Goal: Task Accomplishment & Management: Use online tool/utility

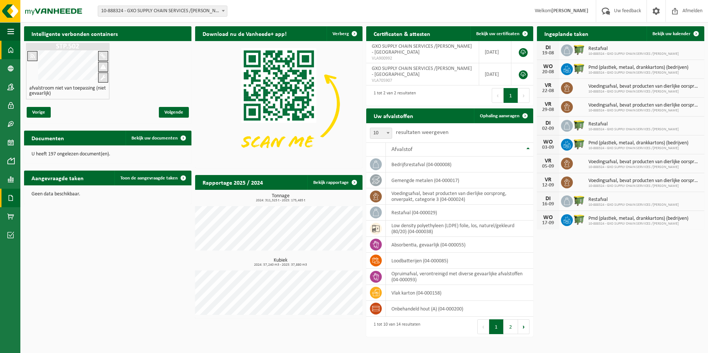
click at [10, 197] on span at bounding box center [10, 198] width 7 height 19
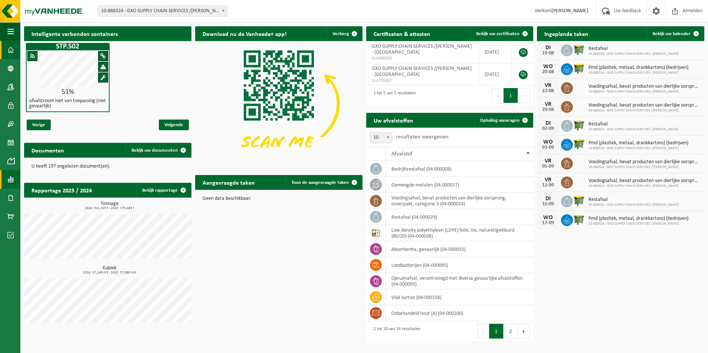
click at [15, 180] on link "Rapportage" at bounding box center [10, 179] width 20 height 19
click at [63, 193] on span "In lijstvorm" at bounding box center [56, 195] width 26 height 14
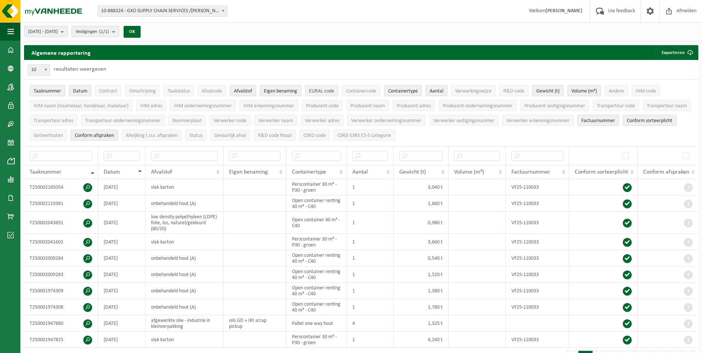
click at [318, 93] on span "EURAL code" at bounding box center [321, 91] width 25 height 6
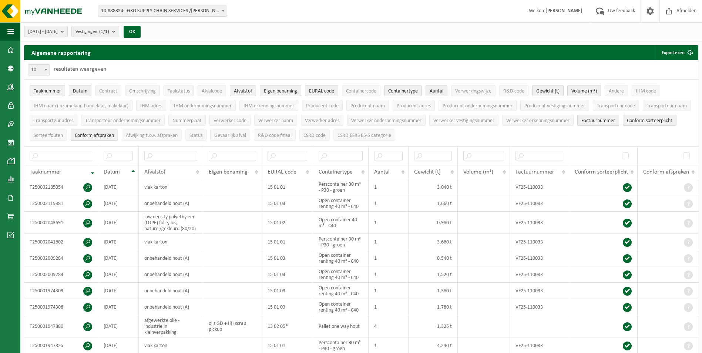
click at [67, 35] on b "submit" at bounding box center [64, 31] width 7 height 10
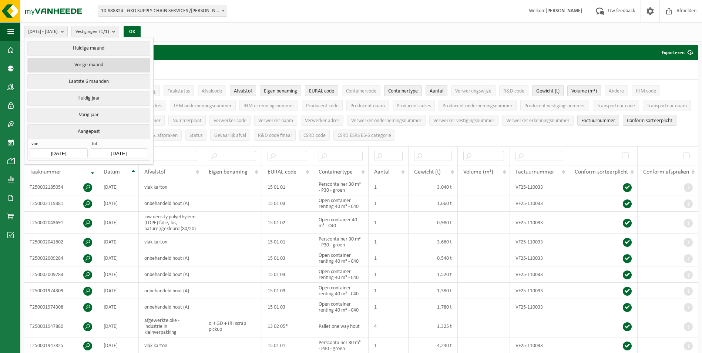
click at [98, 65] on button "Vorige maand" at bounding box center [88, 65] width 123 height 15
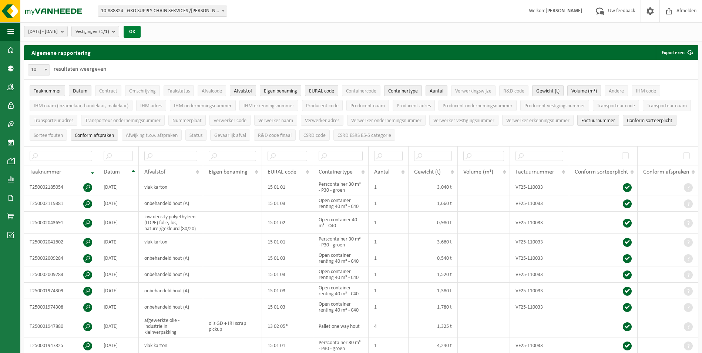
click at [141, 33] on button "OK" at bounding box center [132, 32] width 17 height 12
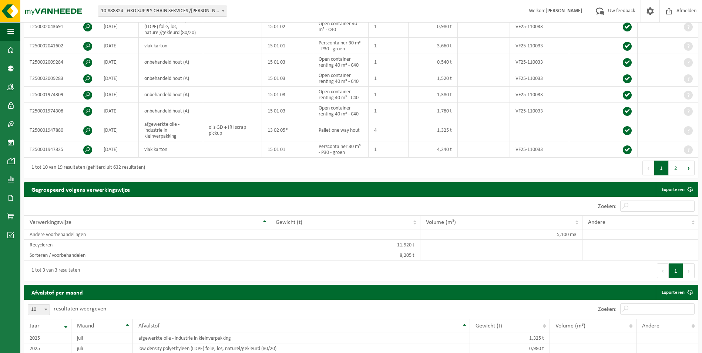
scroll to position [197, 0]
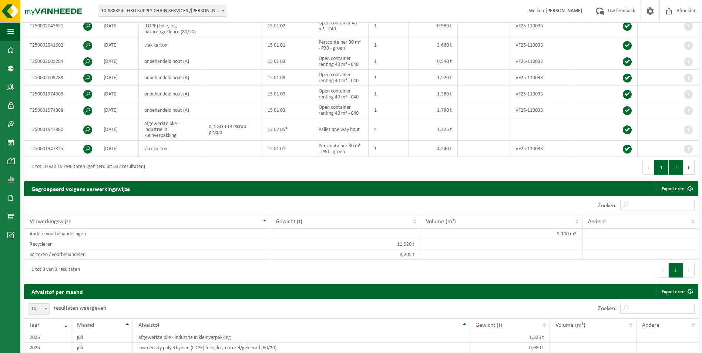
click at [680, 167] on button "2" at bounding box center [676, 167] width 14 height 15
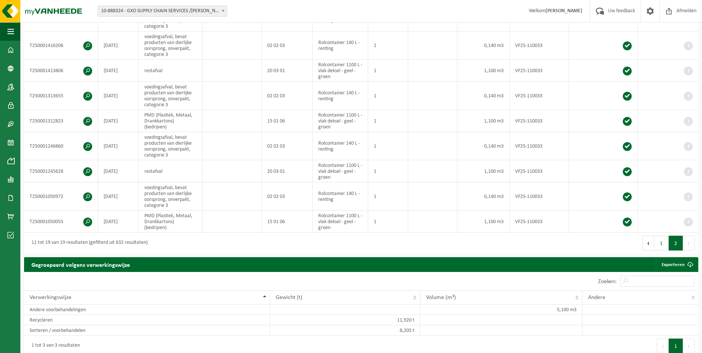
scroll to position [175, 0]
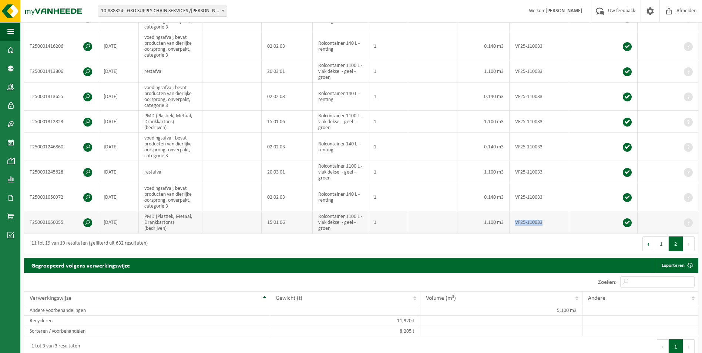
drag, startPoint x: 547, startPoint y: 220, endPoint x: 514, endPoint y: 222, distance: 33.1
click at [514, 222] on td "VF25-110033" at bounding box center [540, 222] width 60 height 22
copy td "VF25-110033"
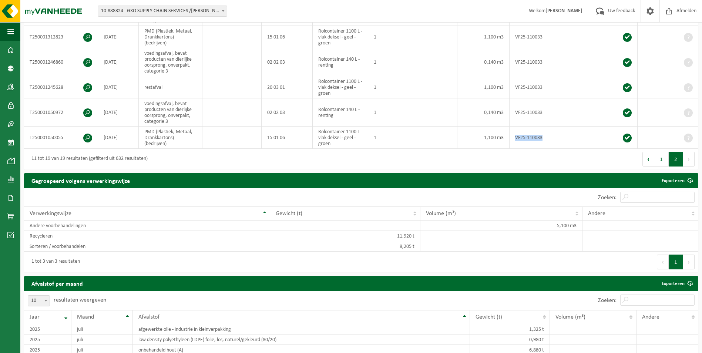
scroll to position [262, 0]
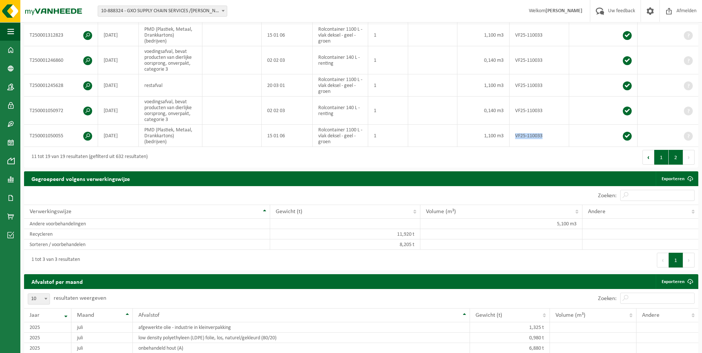
click at [662, 156] on button "1" at bounding box center [661, 157] width 14 height 15
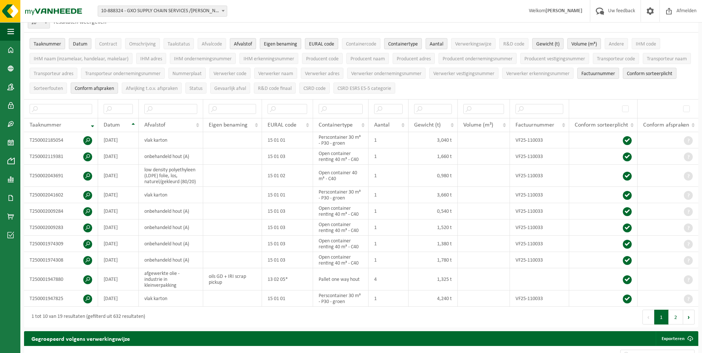
scroll to position [32, 0]
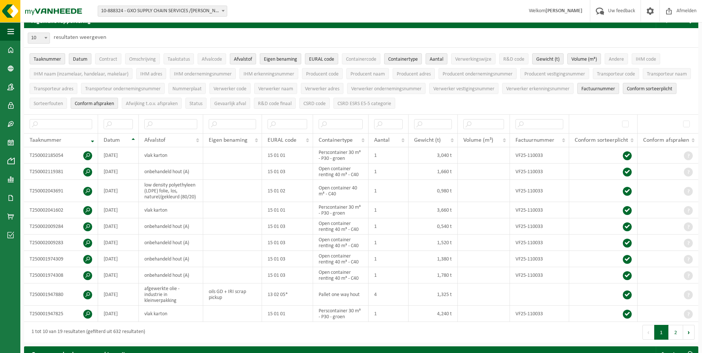
click at [224, 14] on span at bounding box center [223, 11] width 7 height 10
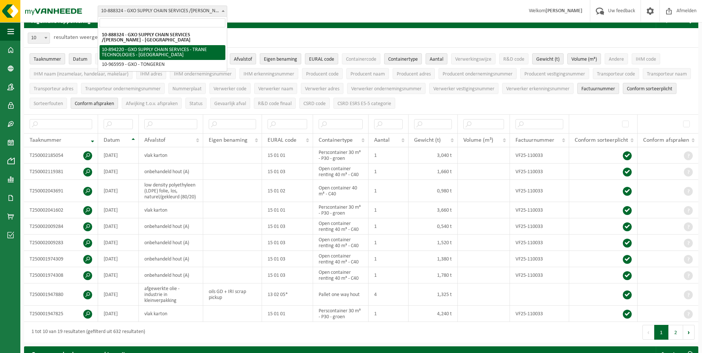
select select "116241"
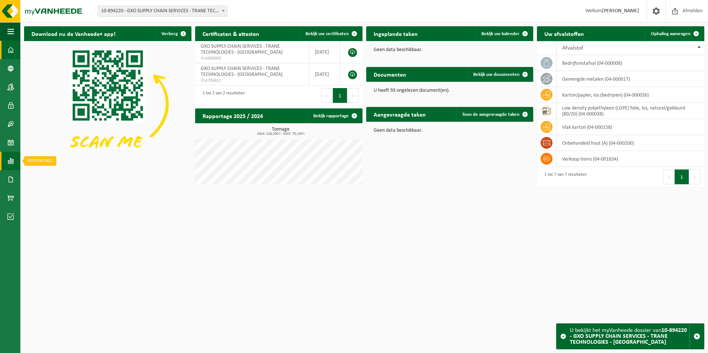
click at [9, 159] on span at bounding box center [10, 161] width 7 height 19
click at [67, 174] on span "In lijstvorm" at bounding box center [56, 177] width 26 height 14
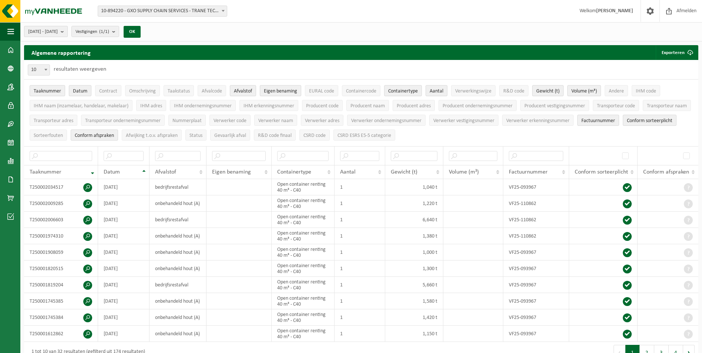
click at [67, 33] on b "submit" at bounding box center [64, 31] width 7 height 10
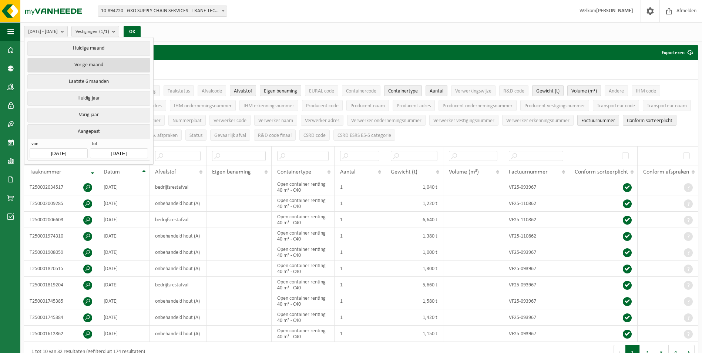
click at [91, 62] on button "Vorige maand" at bounding box center [88, 65] width 123 height 15
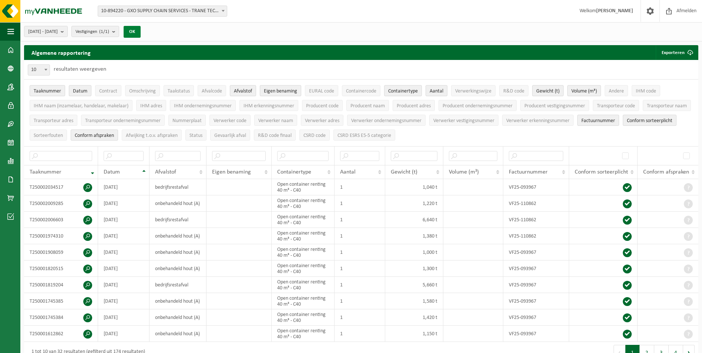
click at [141, 30] on button "OK" at bounding box center [132, 32] width 17 height 12
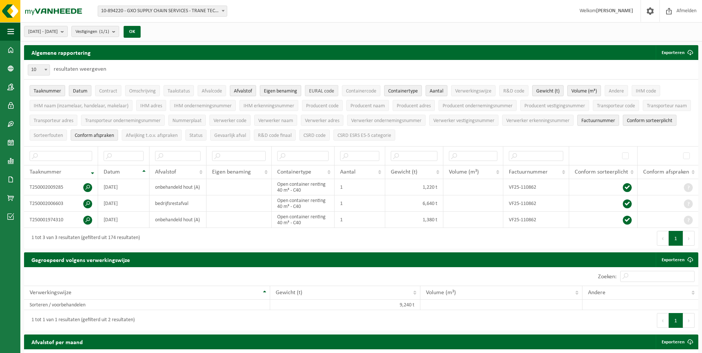
click at [327, 91] on span "EURAL code" at bounding box center [321, 91] width 25 height 6
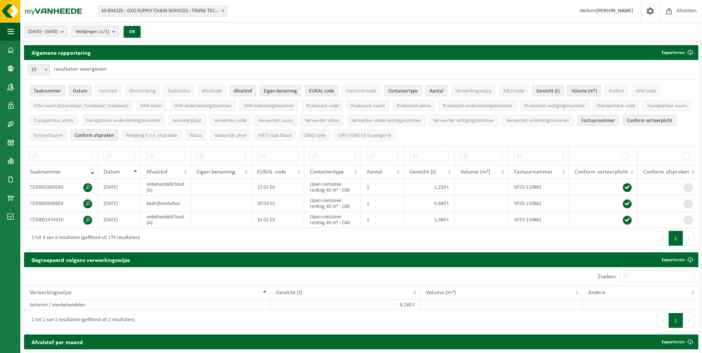
click at [118, 131] on button "Conform afspraken" at bounding box center [94, 135] width 47 height 11
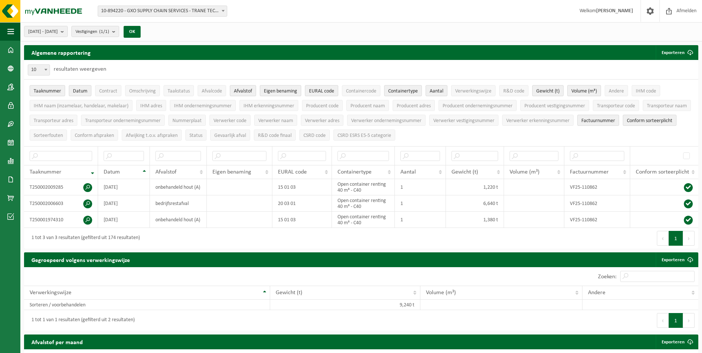
click at [588, 88] on span "Volume (m³)" at bounding box center [585, 91] width 26 height 6
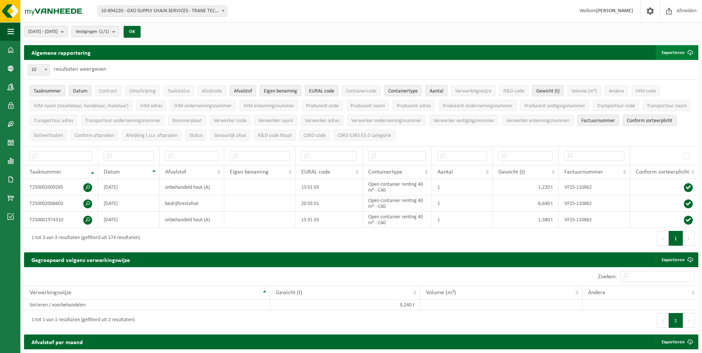
click at [690, 49] on span "submit" at bounding box center [690, 52] width 15 height 15
click at [677, 68] on link "Enkel mijn selectie" at bounding box center [663, 67] width 67 height 15
